Goal: Task Accomplishment & Management: Complete application form

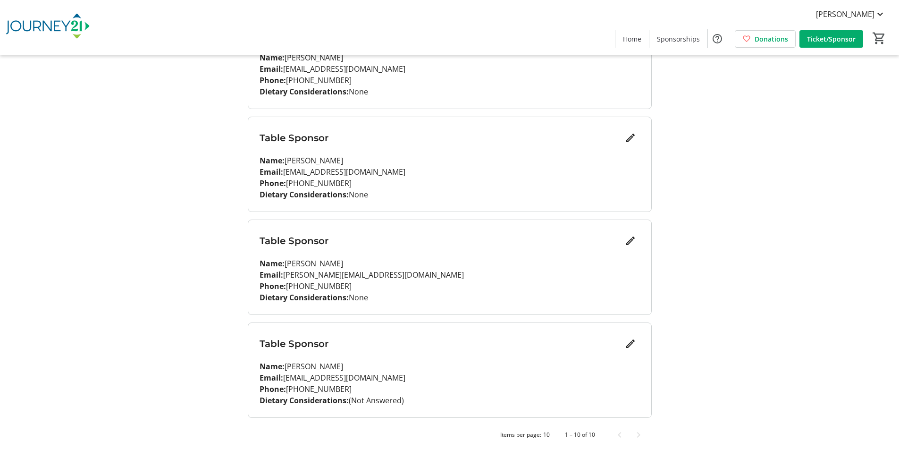
scroll to position [792, 0]
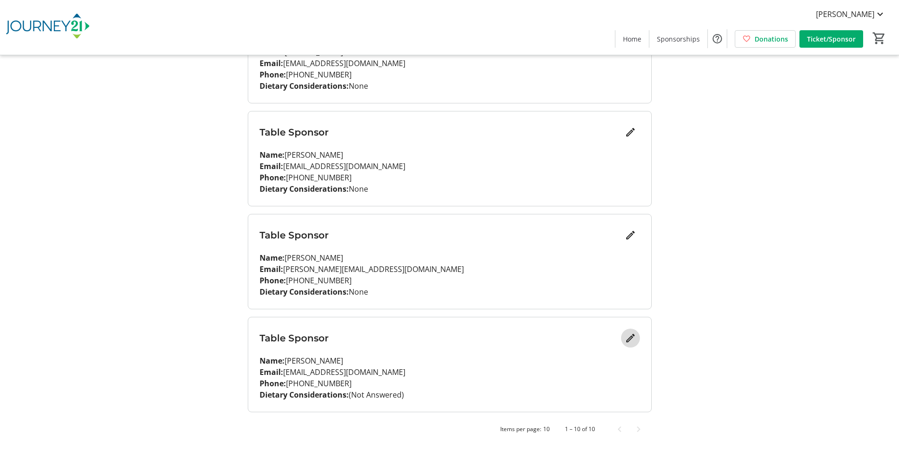
click at [637, 335] on span "Edit" at bounding box center [630, 337] width 19 height 19
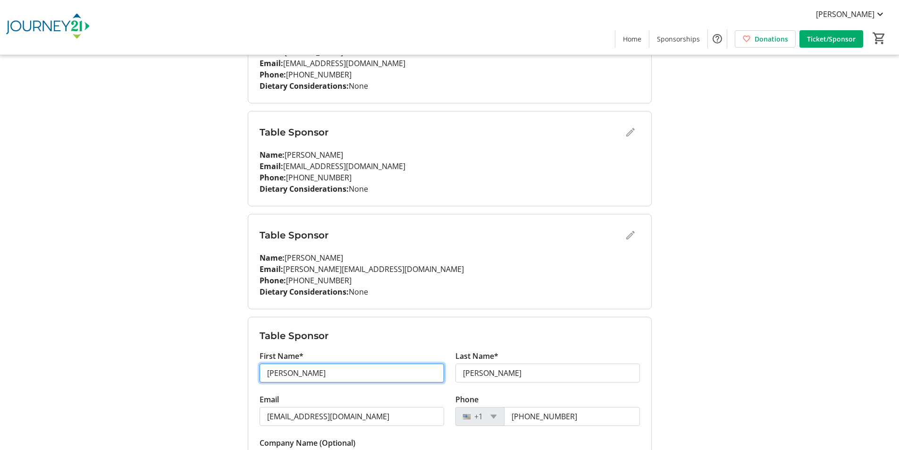
drag, startPoint x: 318, startPoint y: 371, endPoint x: 238, endPoint y: 367, distance: 80.8
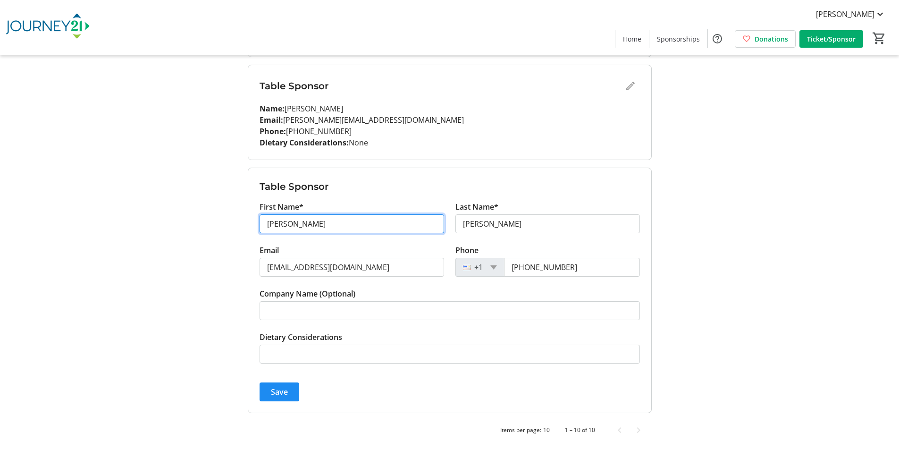
scroll to position [942, 0]
type input "[PERSON_NAME]"
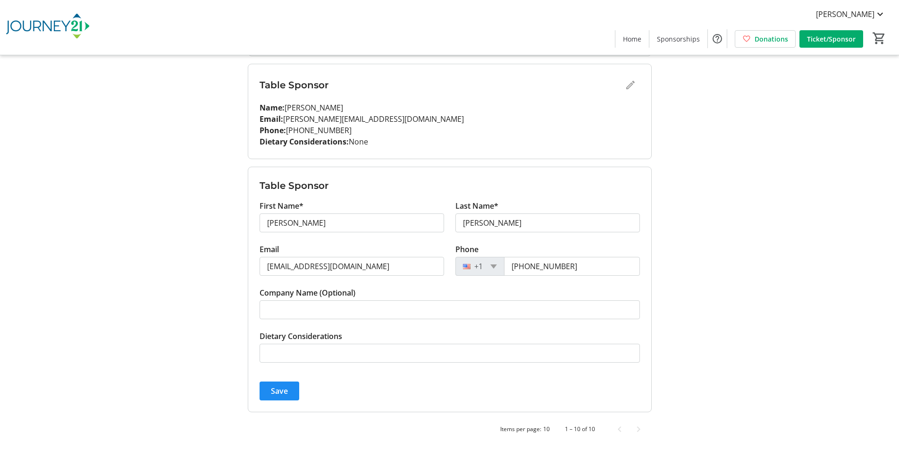
click at [285, 363] on tr-form-field "Dietary Considerations" at bounding box center [449, 351] width 380 height 43
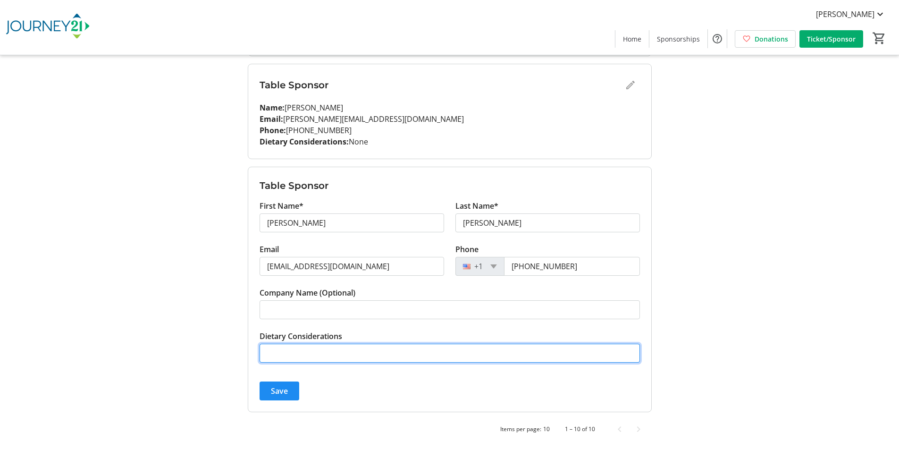
click at [279, 350] on input "Dietary Considerations" at bounding box center [449, 352] width 380 height 19
drag, startPoint x: 269, startPoint y: 351, endPoint x: 258, endPoint y: 353, distance: 11.2
click at [258, 353] on form "Table Sponsor First Name* [PERSON_NAME] Last Name* [PERSON_NAME] [PERSON_NAME][…" at bounding box center [449, 289] width 403 height 244
type input "None"
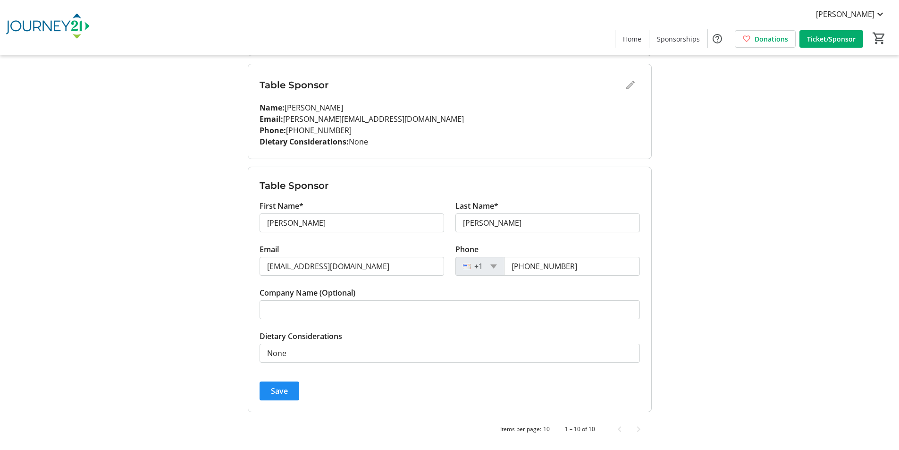
click at [280, 392] on span "Save" at bounding box center [279, 390] width 17 height 11
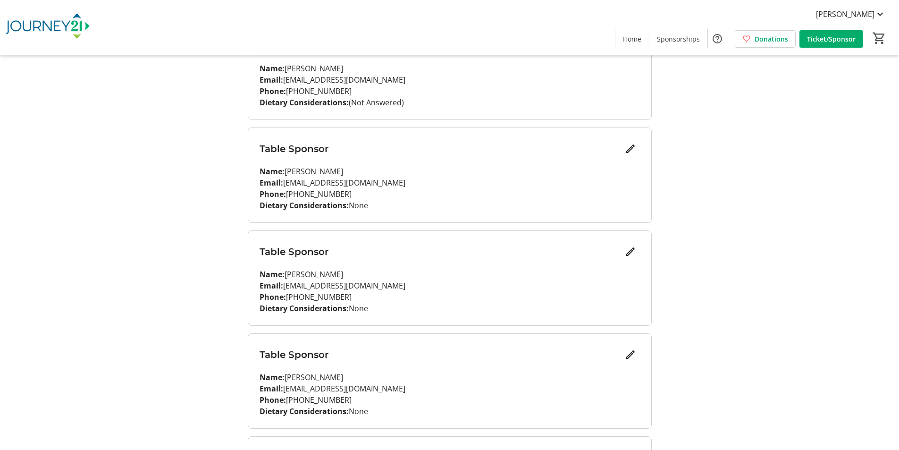
scroll to position [0, 0]
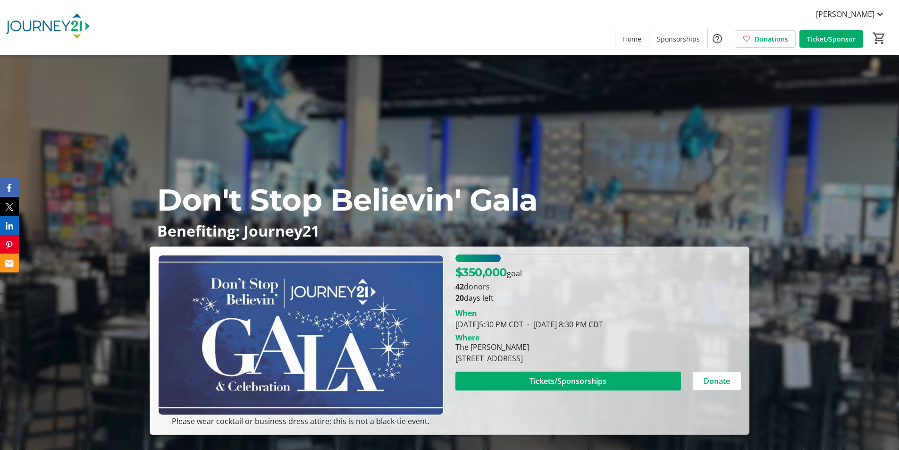
scroll to position [802, 0]
